Goal: Information Seeking & Learning: Learn about a topic

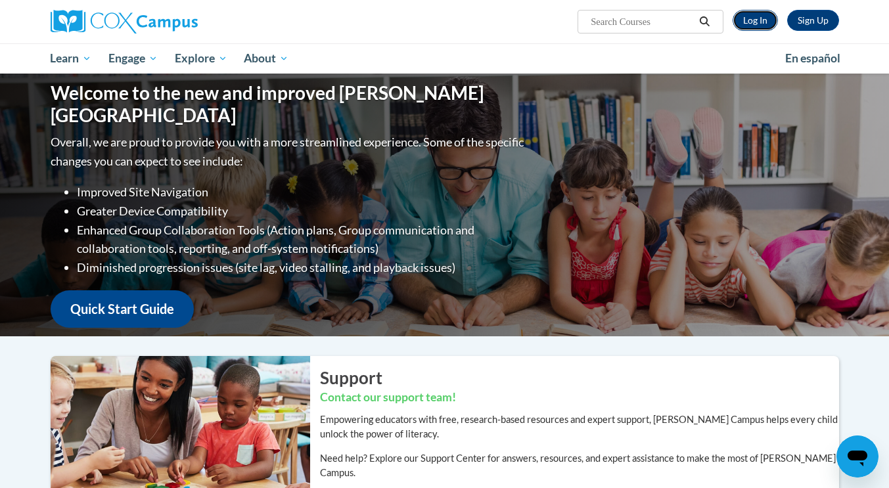
click at [745, 16] on link "Log In" at bounding box center [754, 20] width 45 height 21
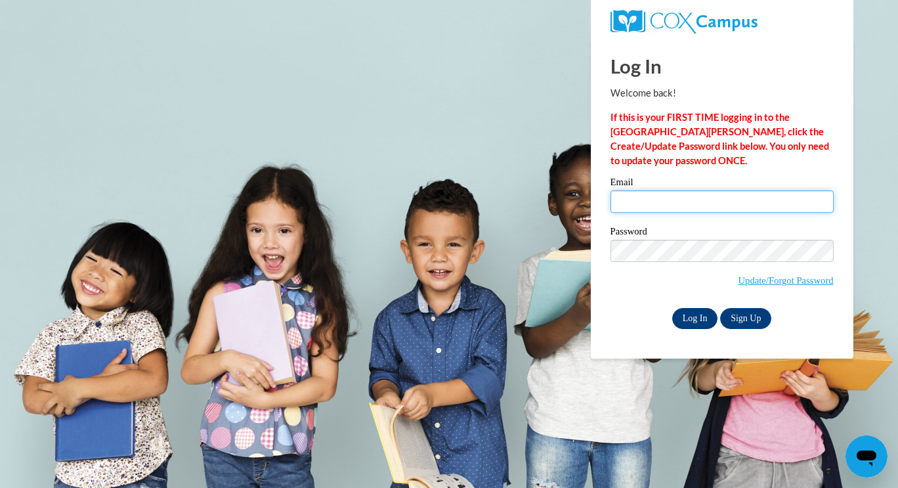
type input "tonyah@ymcaatlanta.org"
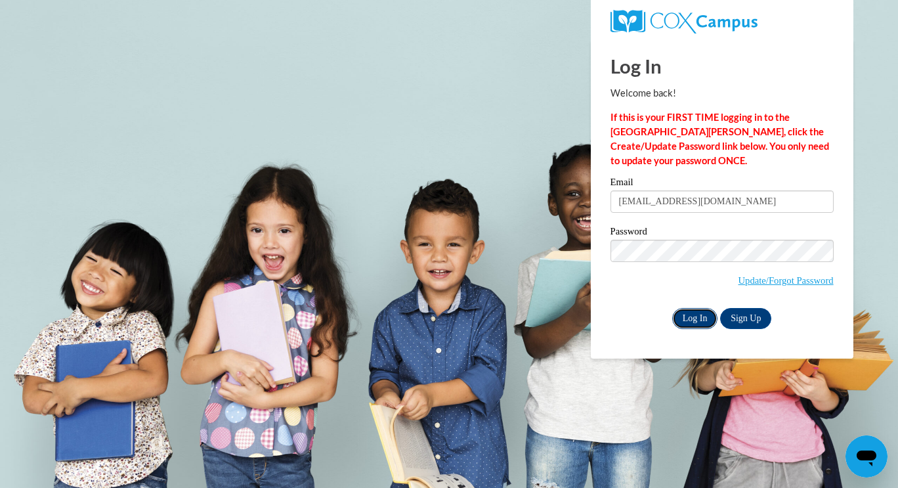
click at [687, 313] on input "Log In" at bounding box center [696, 318] width 46 height 21
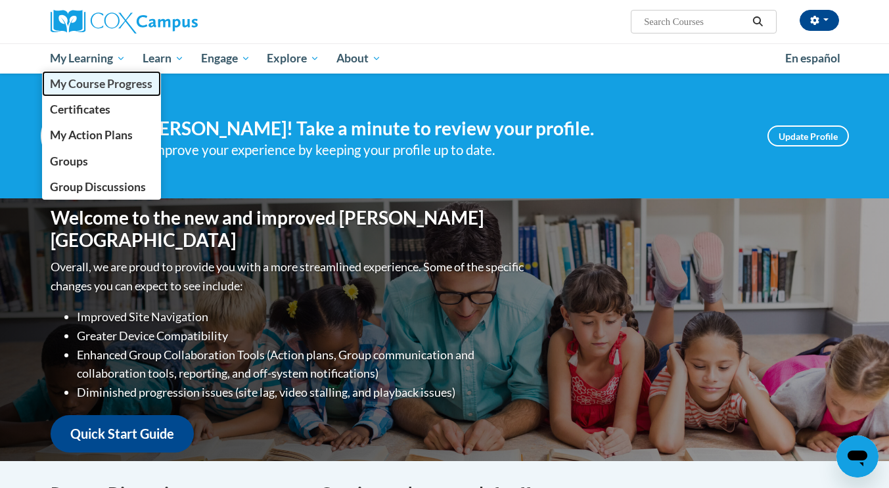
click at [95, 83] on span "My Course Progress" at bounding box center [101, 84] width 102 height 14
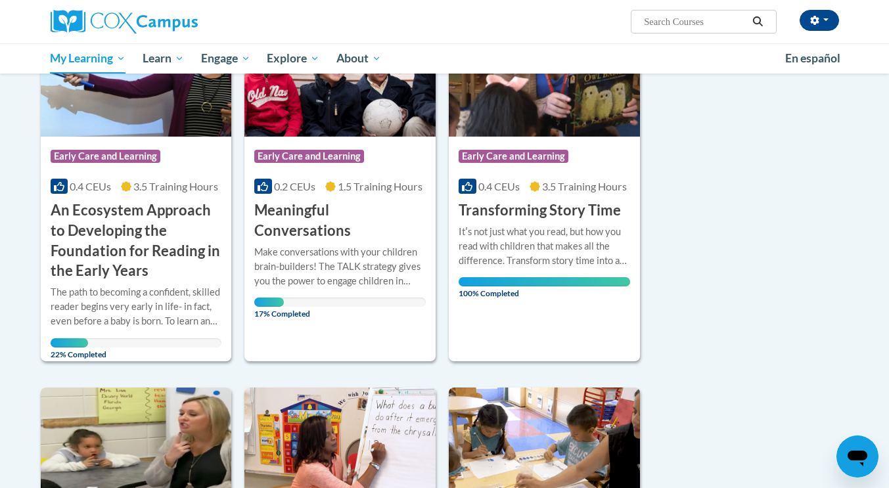
scroll to position [232, 0]
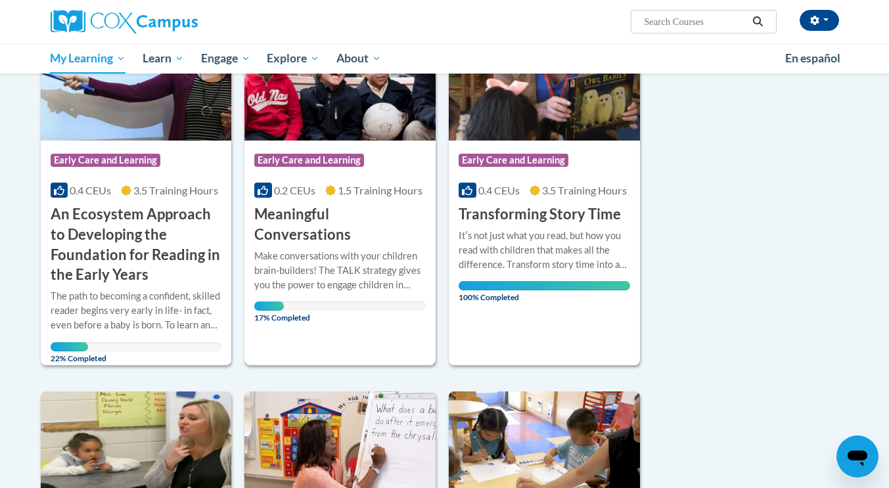
click at [276, 218] on h3 "Meaningful Conversations" at bounding box center [339, 224] width 171 height 41
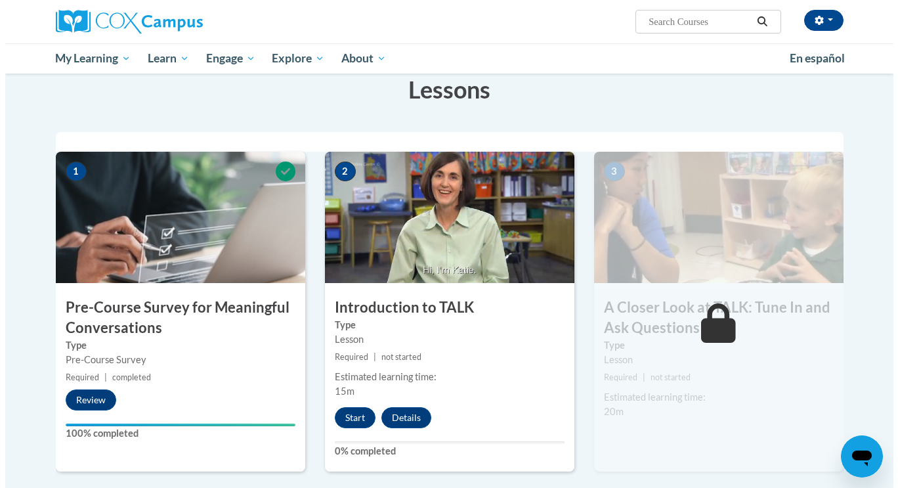
scroll to position [168, 0]
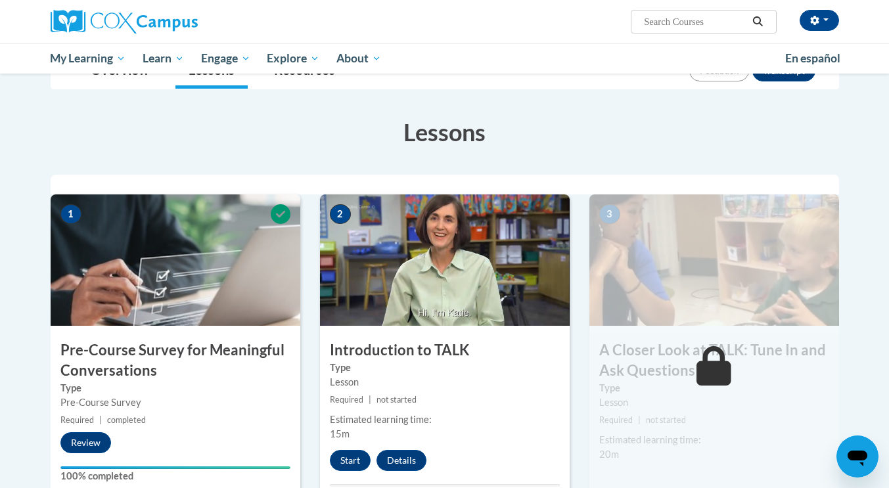
click at [661, 303] on img at bounding box center [714, 259] width 250 height 131
click at [355, 455] on button "Start" at bounding box center [350, 460] width 41 height 21
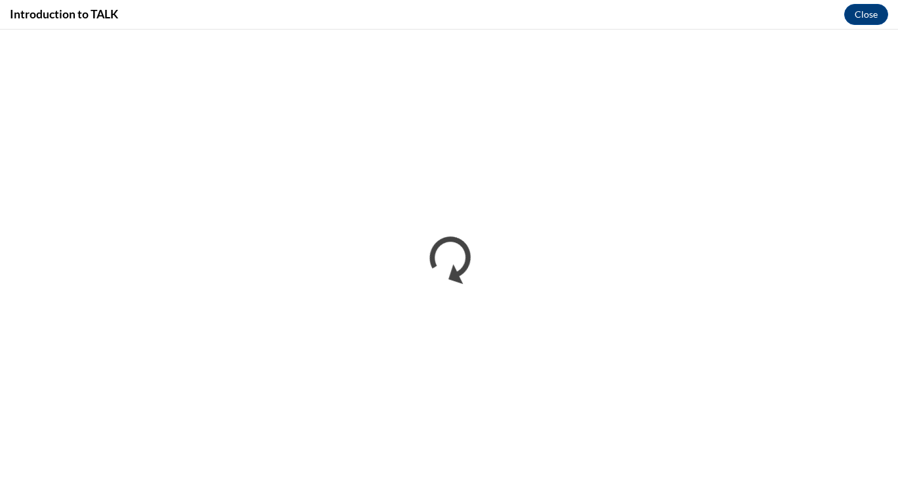
scroll to position [0, 0]
